Goal: Find specific page/section: Find specific page/section

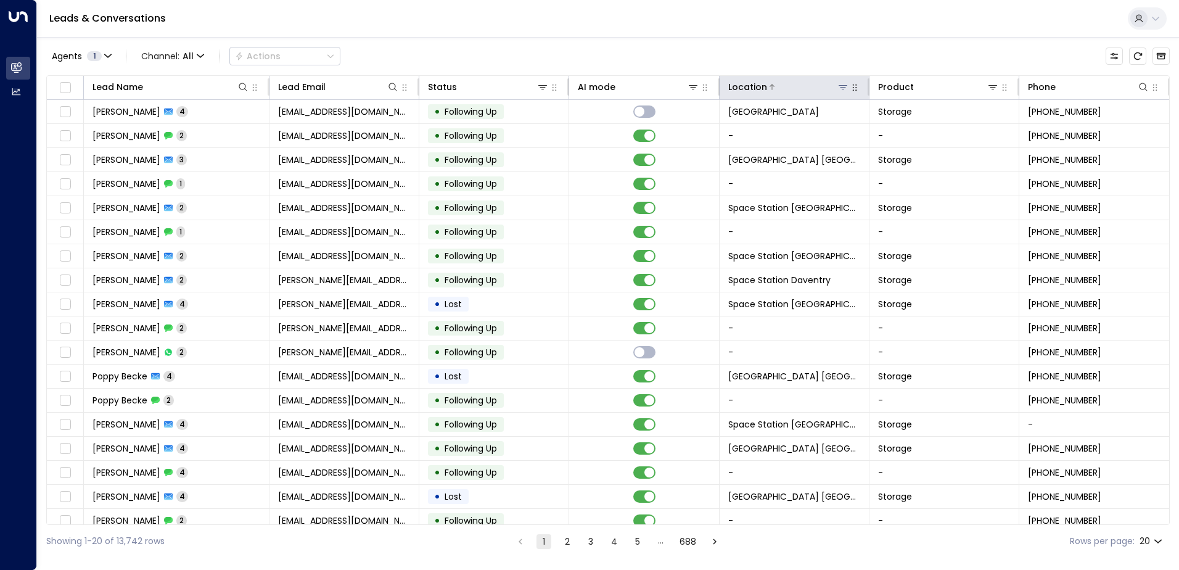
click at [838, 89] on icon at bounding box center [843, 87] width 10 height 10
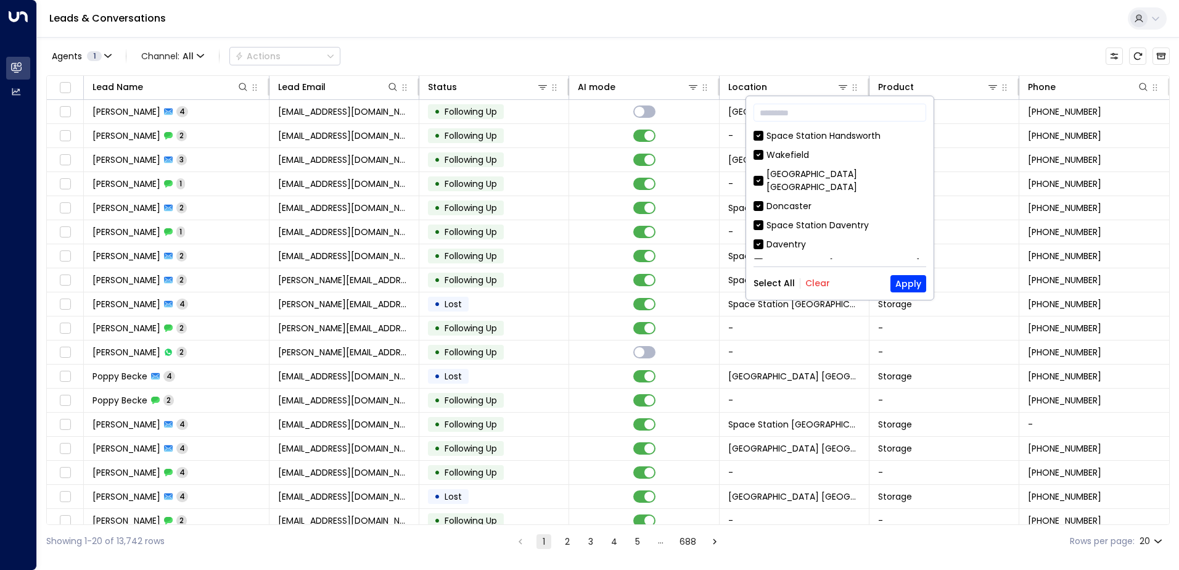
click at [820, 289] on div "Select All Clear Apply" at bounding box center [840, 283] width 173 height 17
click at [811, 276] on div "Select All Clear Apply" at bounding box center [840, 283] width 173 height 17
click at [814, 278] on button "Clear" at bounding box center [818, 283] width 25 height 10
click at [810, 120] on input "text" at bounding box center [840, 112] width 173 height 23
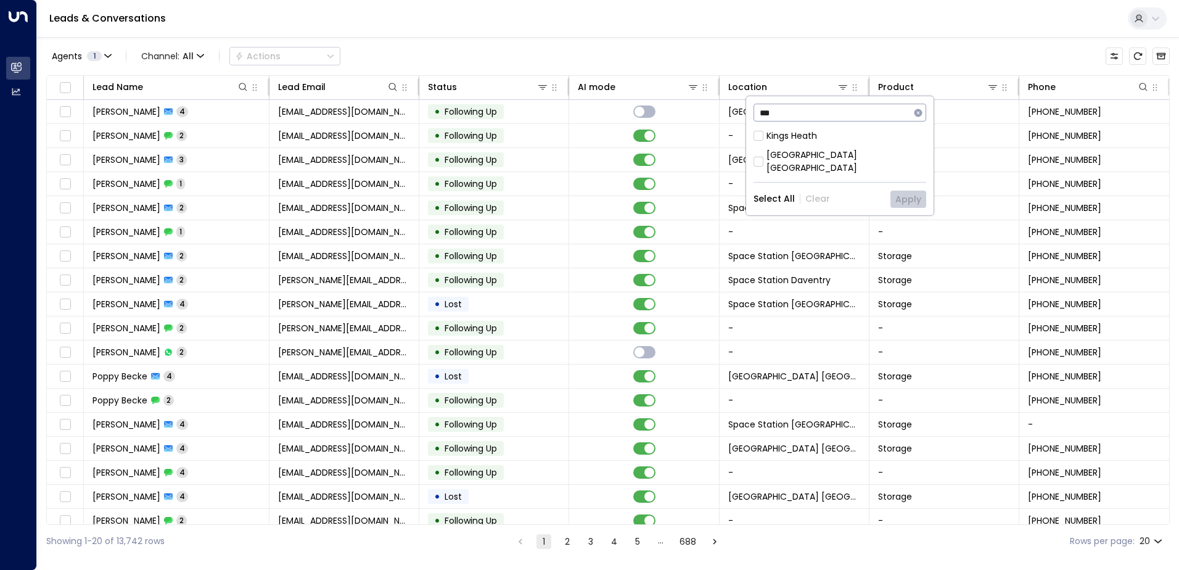
type input "***"
click at [831, 157] on div "[GEOGRAPHIC_DATA] [GEOGRAPHIC_DATA]" at bounding box center [847, 162] width 160 height 26
click at [899, 191] on button "Apply" at bounding box center [909, 199] width 36 height 17
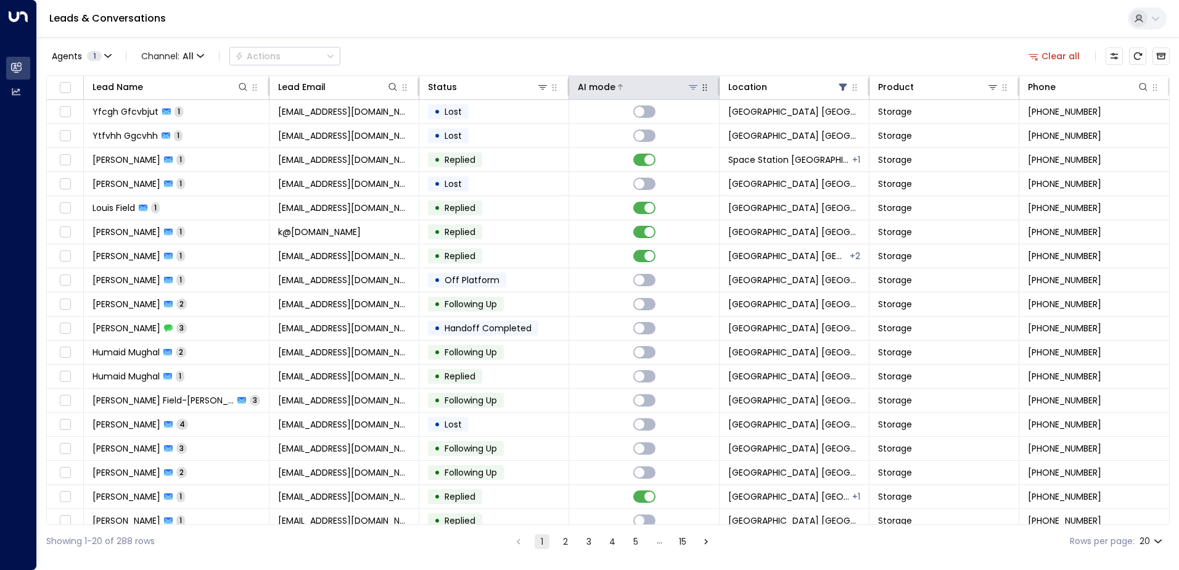
click at [653, 85] on div at bounding box center [657, 87] width 83 height 12
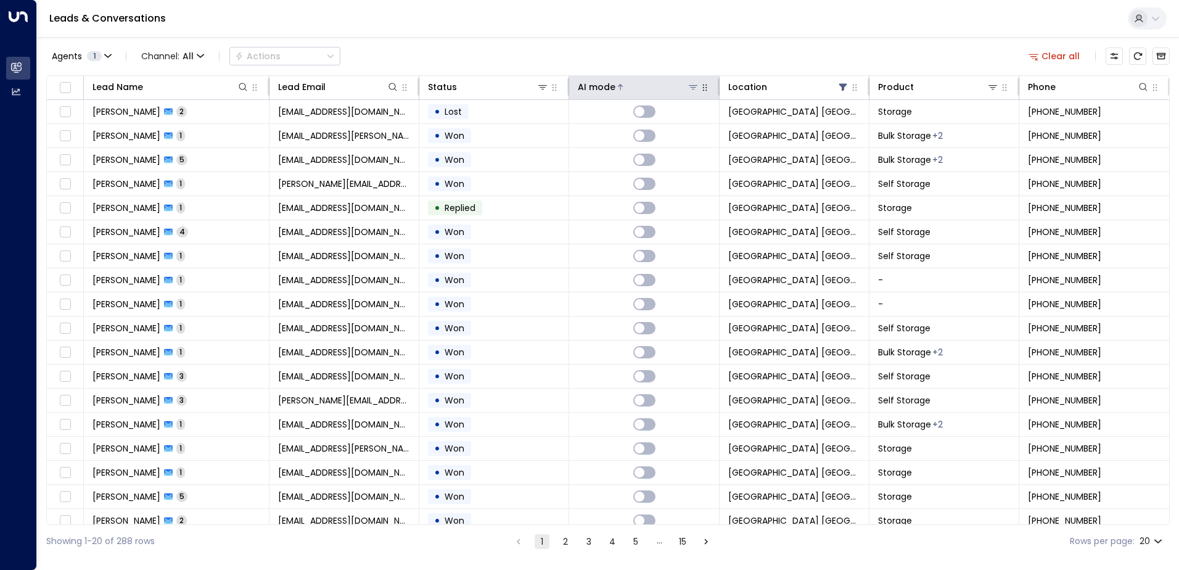
click at [653, 85] on div at bounding box center [657, 87] width 83 height 12
